Goal: Navigation & Orientation: Find specific page/section

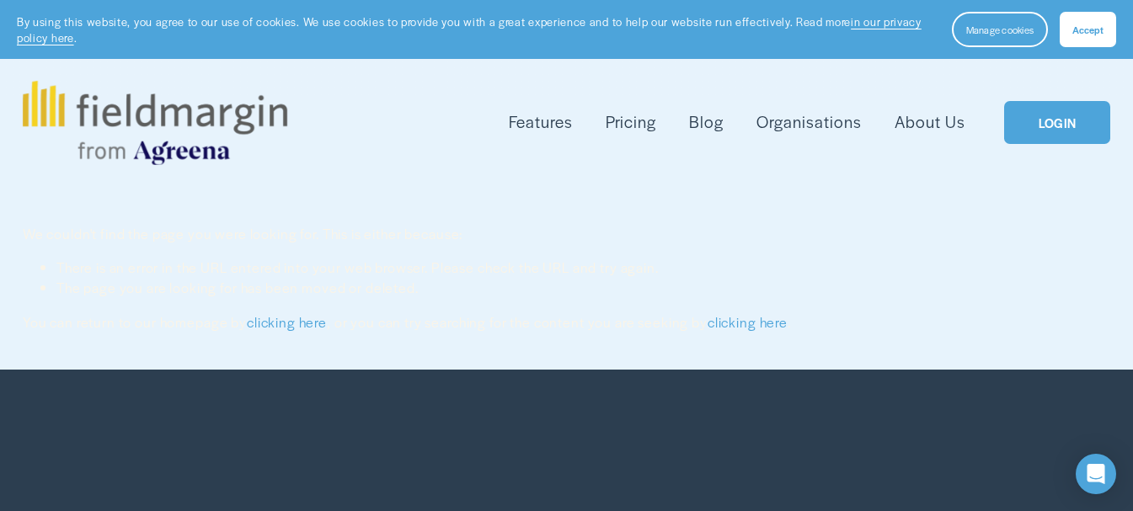
drag, startPoint x: 998, startPoint y: 6, endPoint x: 654, endPoint y: 298, distance: 451.0
click at [654, 298] on li "The page you are looking for has been moved or deleted." at bounding box center [582, 288] width 1053 height 20
click at [1053, 119] on link "LOGIN" at bounding box center [1057, 122] width 106 height 43
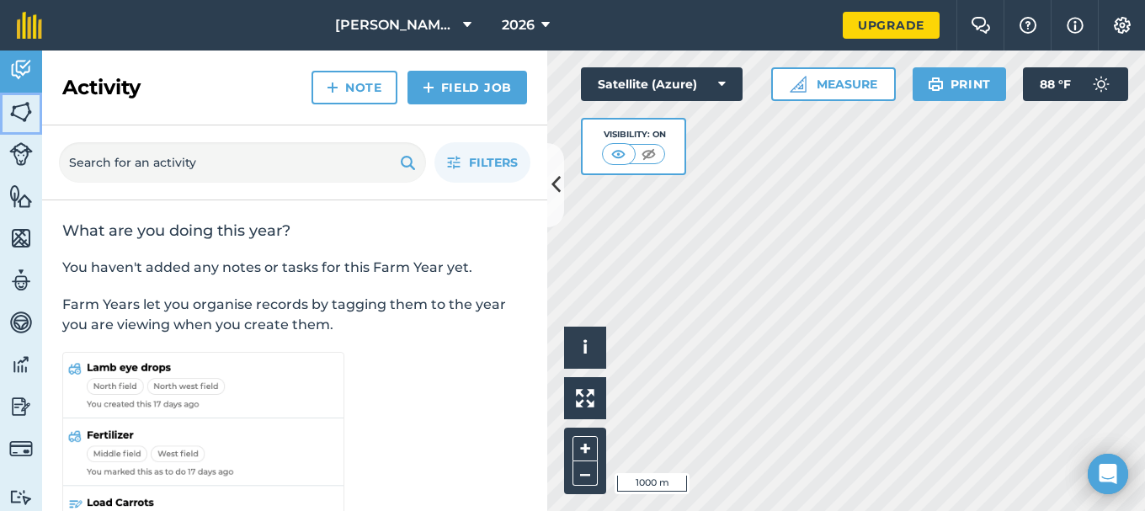
click at [19, 108] on img at bounding box center [21, 111] width 24 height 25
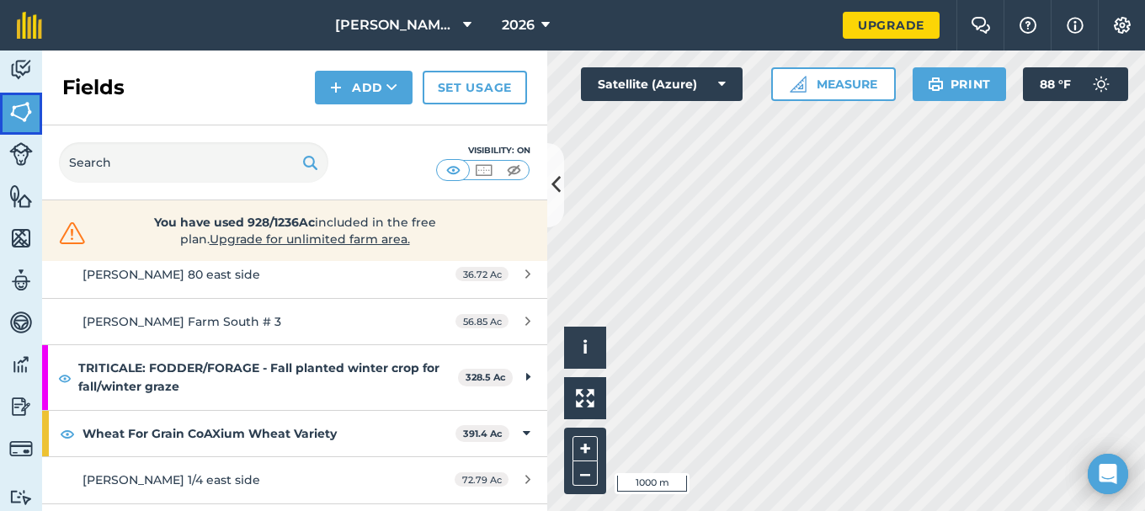
scroll to position [505, 0]
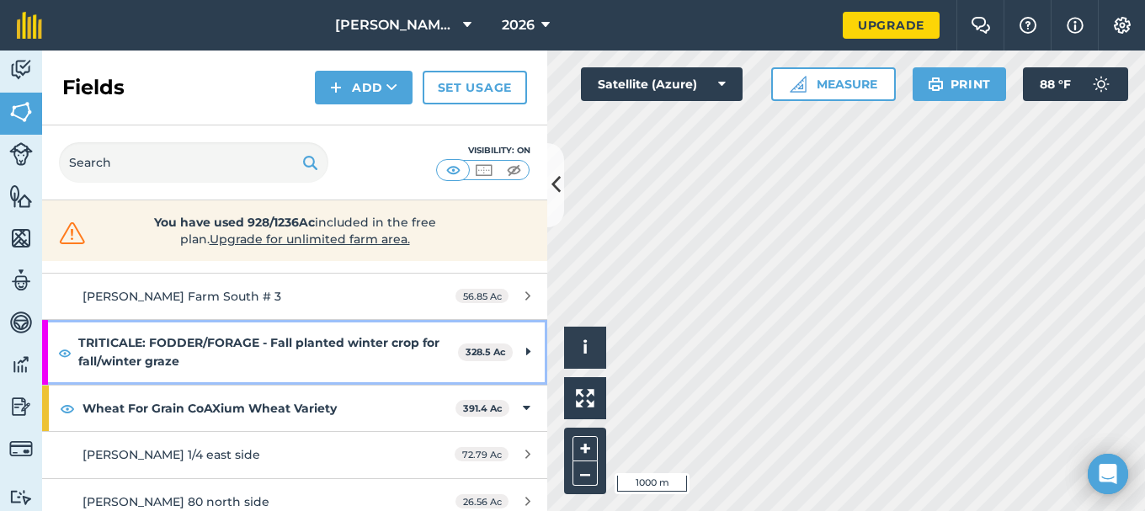
click at [526, 352] on icon at bounding box center [528, 352] width 4 height 19
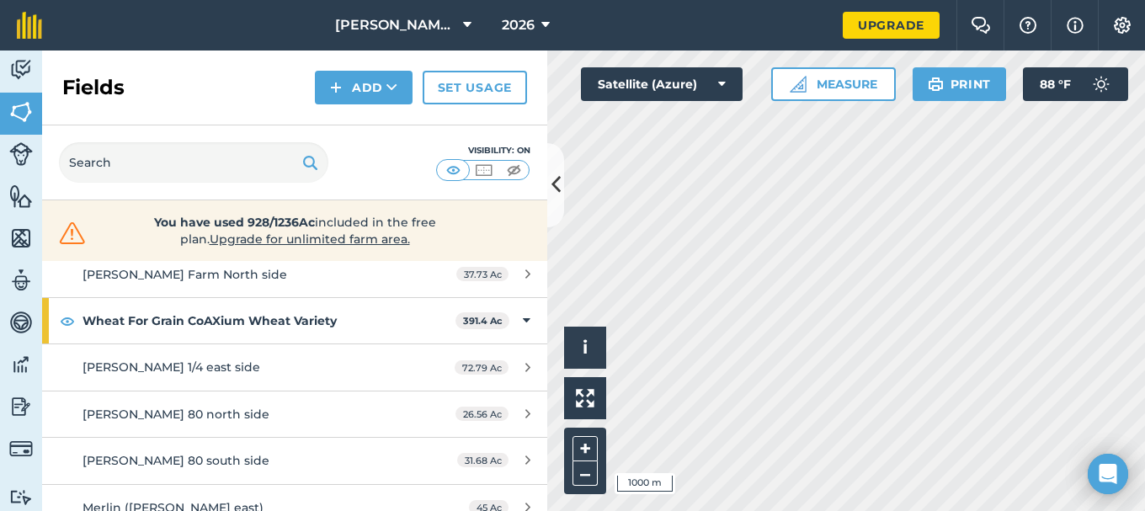
scroll to position [1050, 0]
